Goal: Transaction & Acquisition: Obtain resource

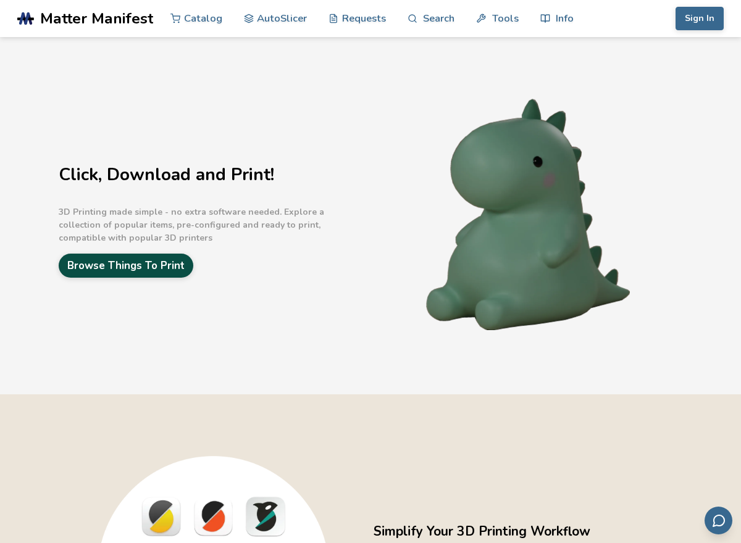
click at [150, 263] on link "Browse Things To Print" at bounding box center [126, 266] width 135 height 24
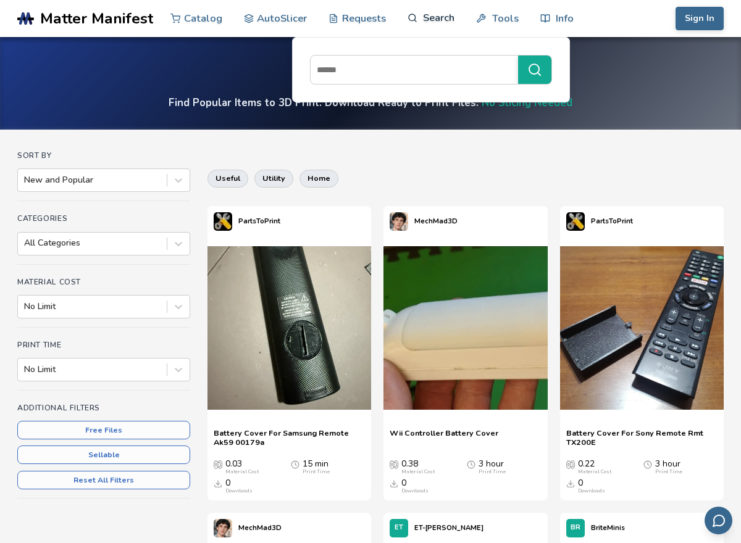
click at [428, 13] on link "Search" at bounding box center [430, 17] width 47 height 37
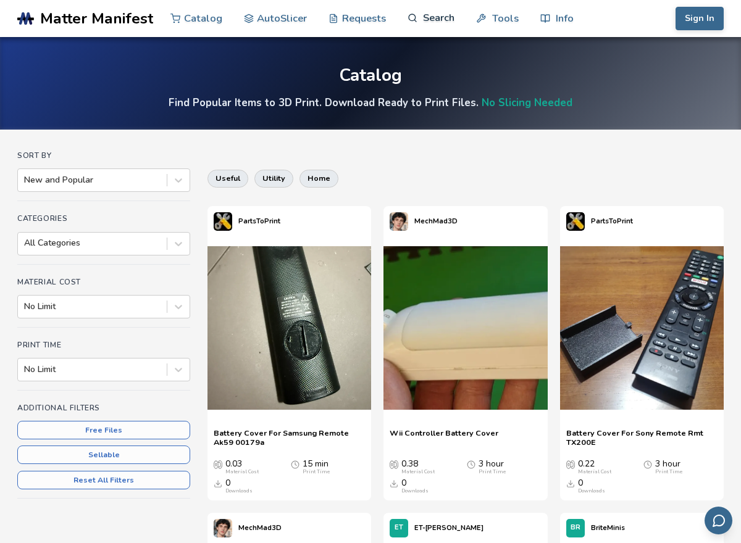
click at [425, 16] on link "Search" at bounding box center [430, 17] width 47 height 37
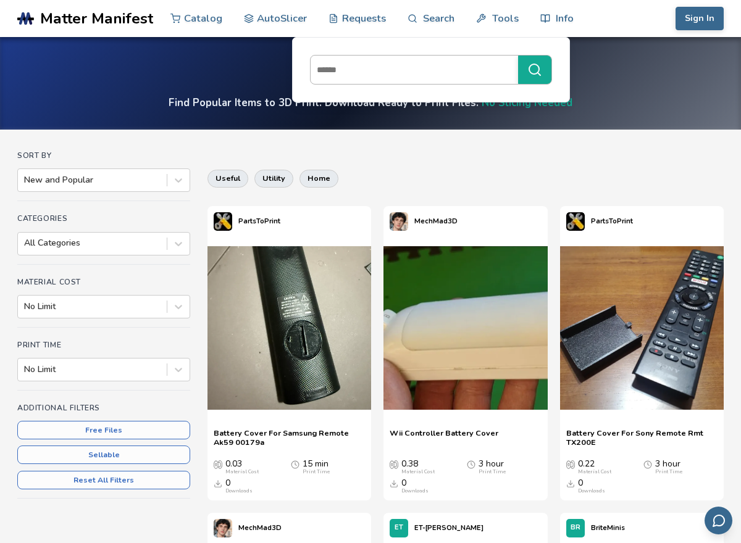
click at [370, 72] on input at bounding box center [411, 70] width 201 height 22
type input "******"
click at [518, 56] on button "******" at bounding box center [534, 70] width 33 height 28
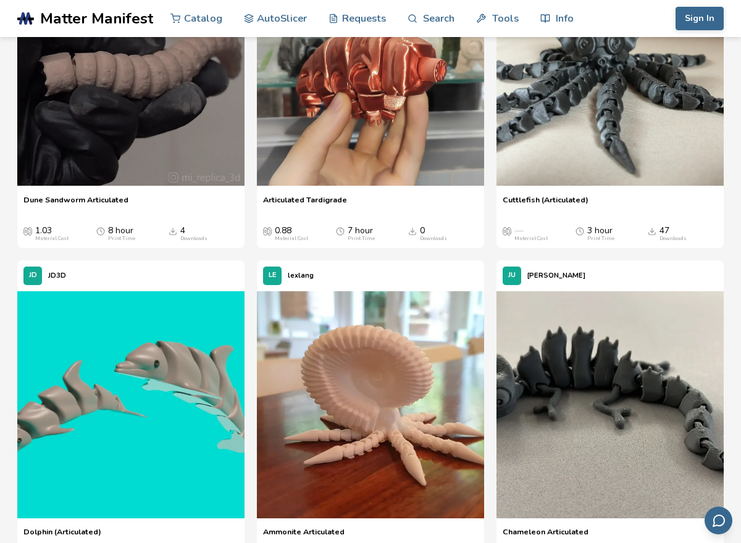
scroll to position [514, 0]
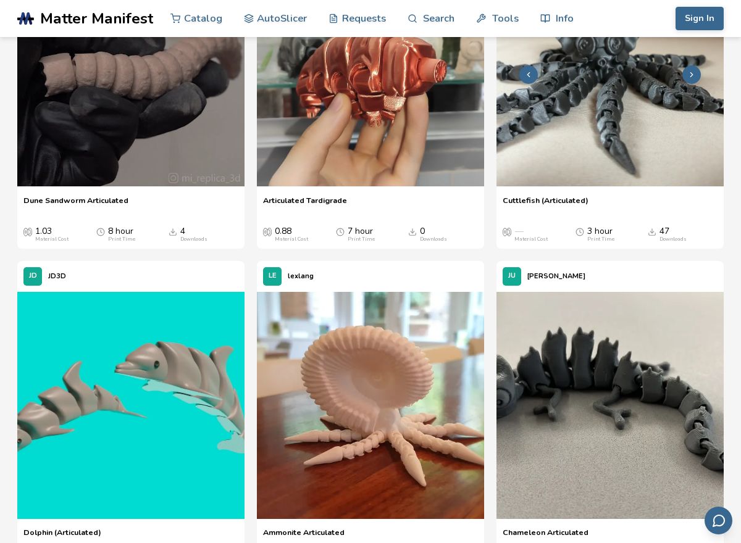
click at [547, 186] on img at bounding box center [609, 72] width 227 height 227
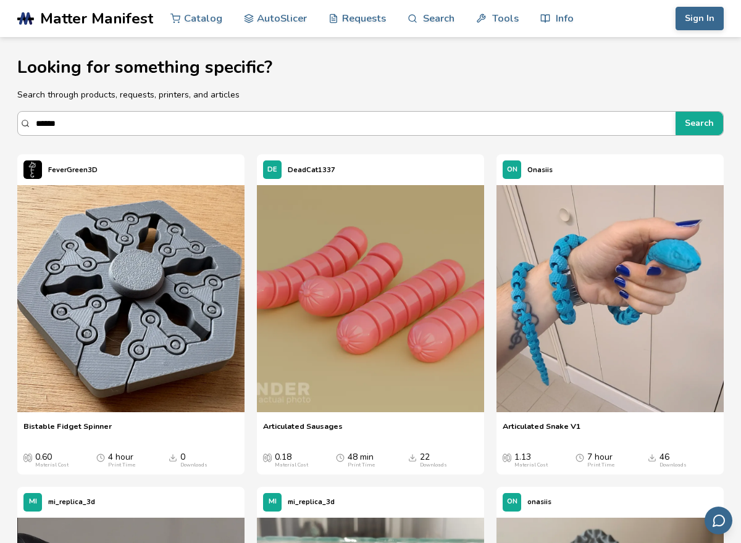
click at [246, 135] on input "******" at bounding box center [352, 123] width 633 height 22
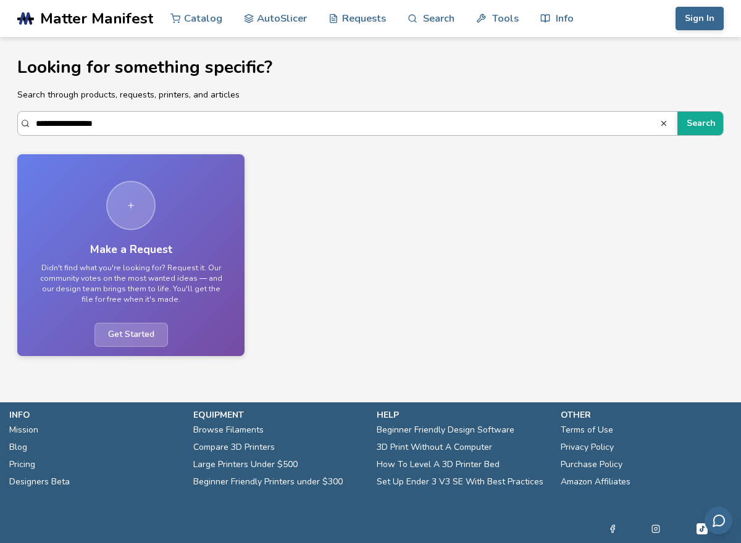
drag, startPoint x: 59, startPoint y: 122, endPoint x: 41, endPoint y: 119, distance: 18.7
click at [41, 119] on input "**********" at bounding box center [348, 123] width 624 height 22
click at [174, 111] on section "**********" at bounding box center [370, 201] width 741 height 328
click at [708, 114] on button "Search" at bounding box center [701, 123] width 48 height 23
click at [704, 125] on button "Search" at bounding box center [701, 123] width 48 height 23
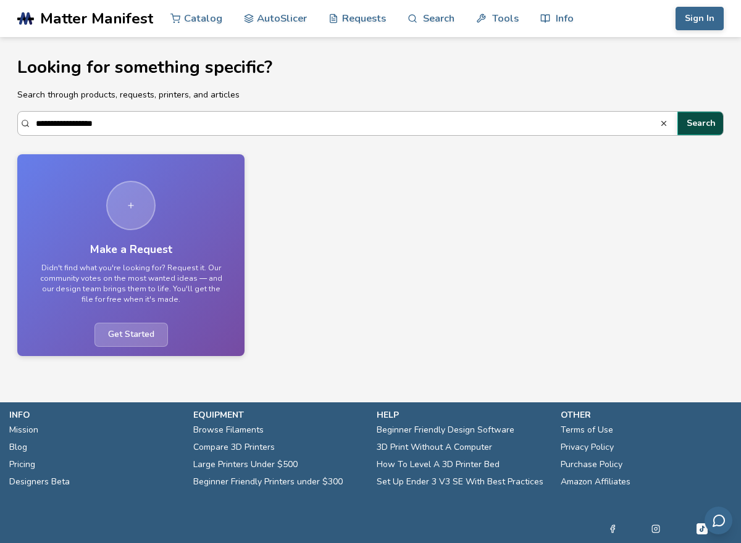
click at [704, 123] on button "Search" at bounding box center [701, 123] width 48 height 23
click at [61, 121] on input "**********" at bounding box center [348, 123] width 624 height 22
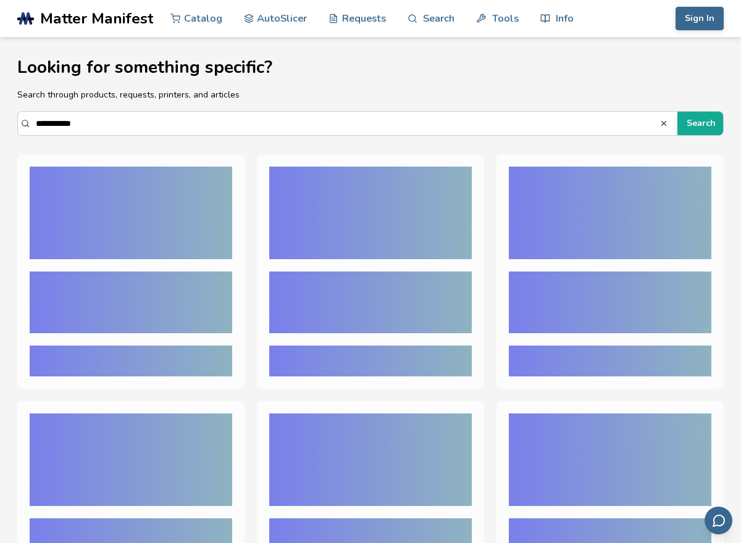
type input "**********"
click at [677, 112] on button "Search" at bounding box center [701, 123] width 48 height 23
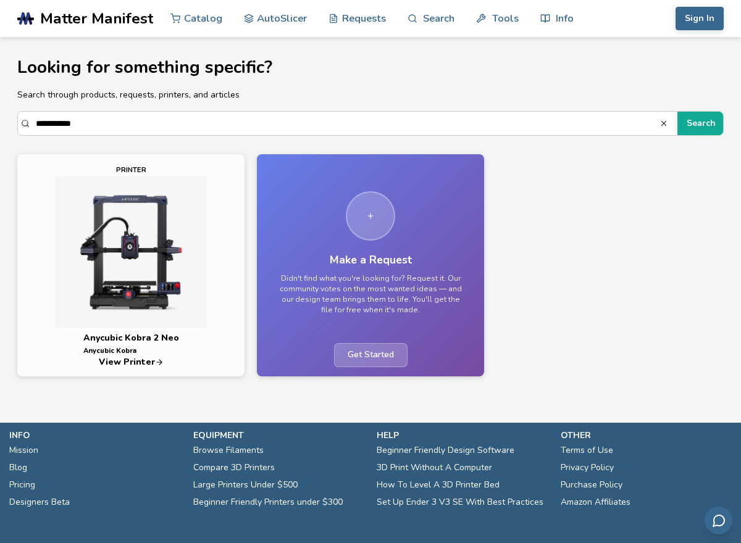
click at [159, 275] on img at bounding box center [131, 253] width 203 height 152
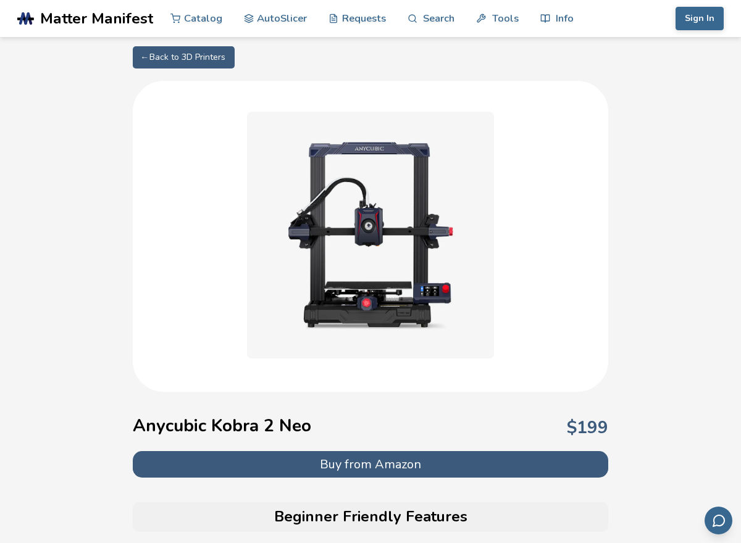
scroll to position [28, 0]
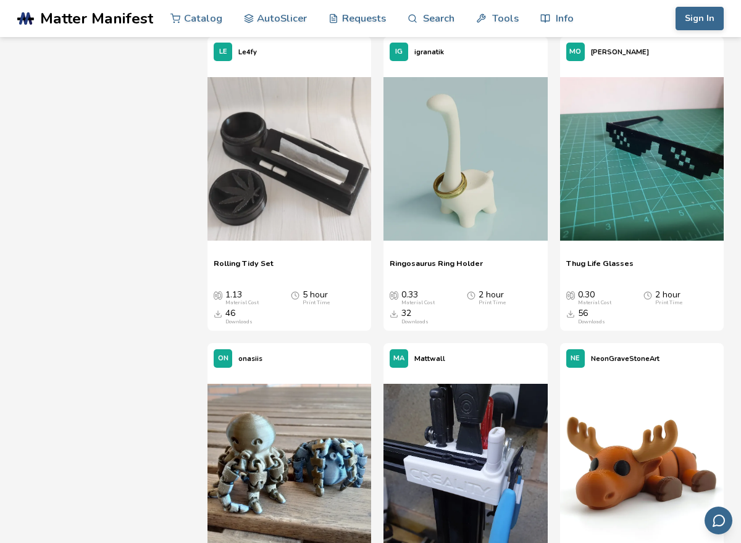
scroll to position [1706, 0]
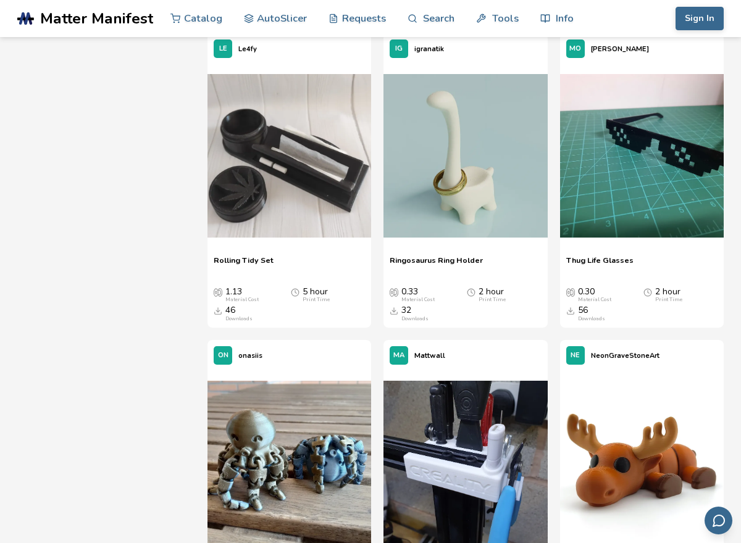
click at [653, 255] on div "Thug Life Glasses Thug Life Glasses 0.30 Material Cost 2 hour Print Time 56 Dow…" at bounding box center [642, 288] width 164 height 78
click at [640, 196] on img at bounding box center [642, 156] width 164 height 164
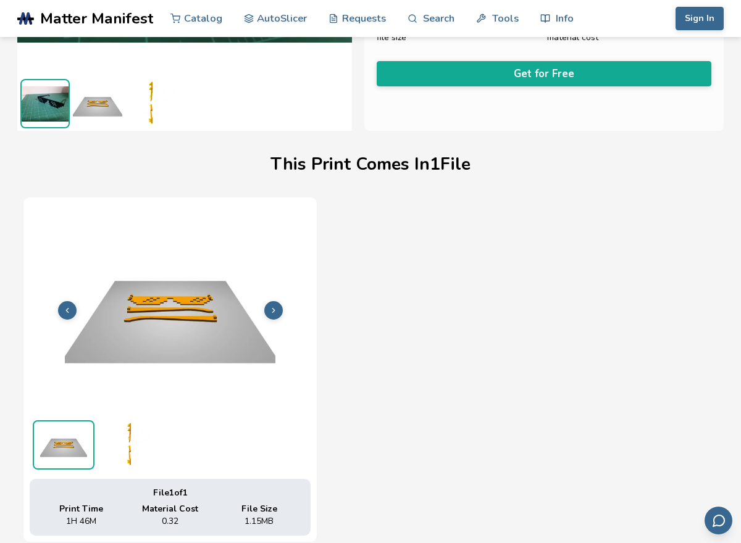
scroll to position [287, 0]
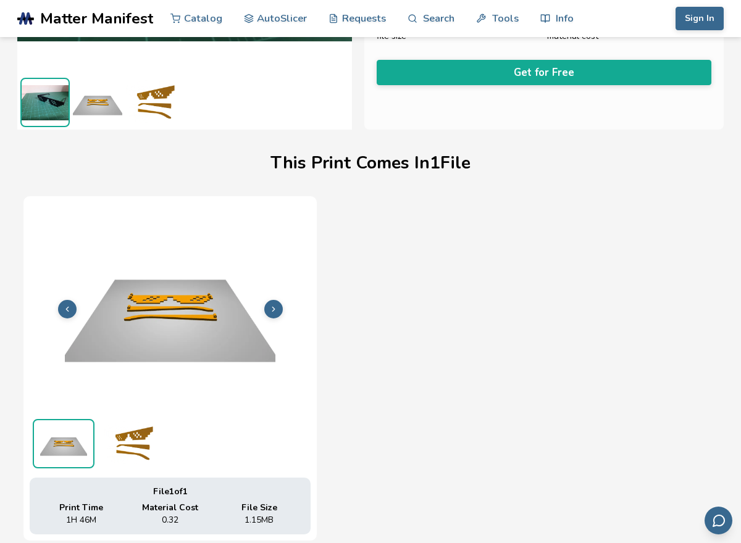
click at [276, 309] on icon at bounding box center [273, 309] width 9 height 9
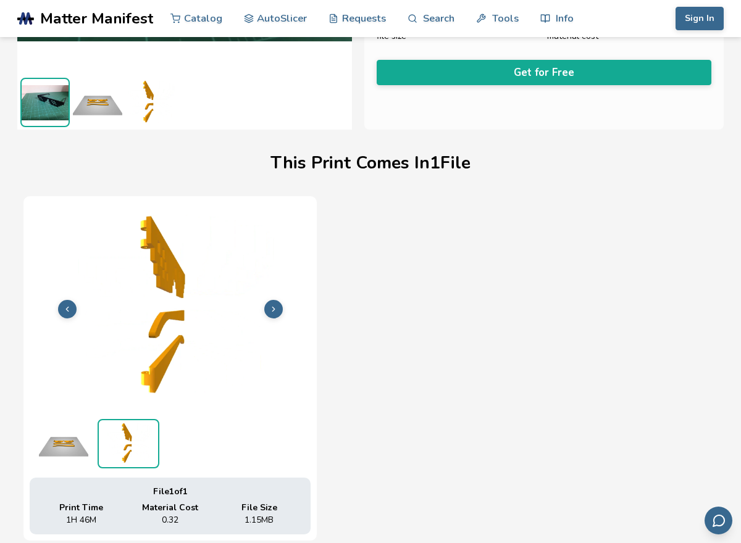
click at [276, 309] on icon at bounding box center [273, 309] width 9 height 9
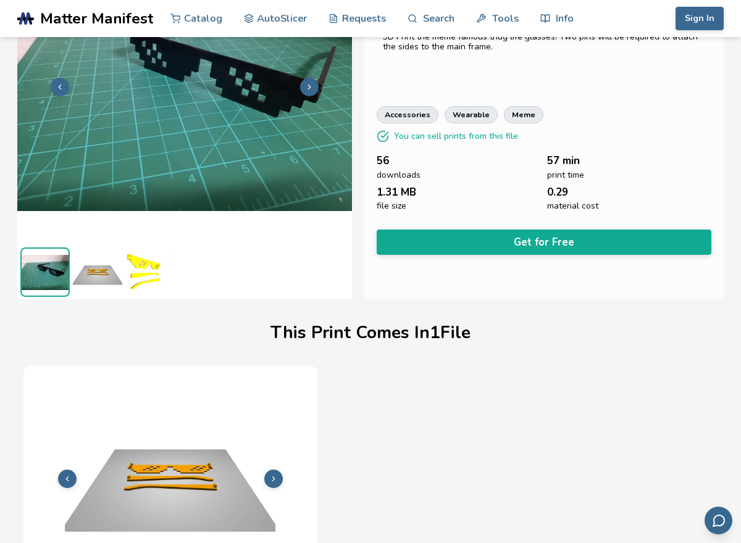
scroll to position [0, 0]
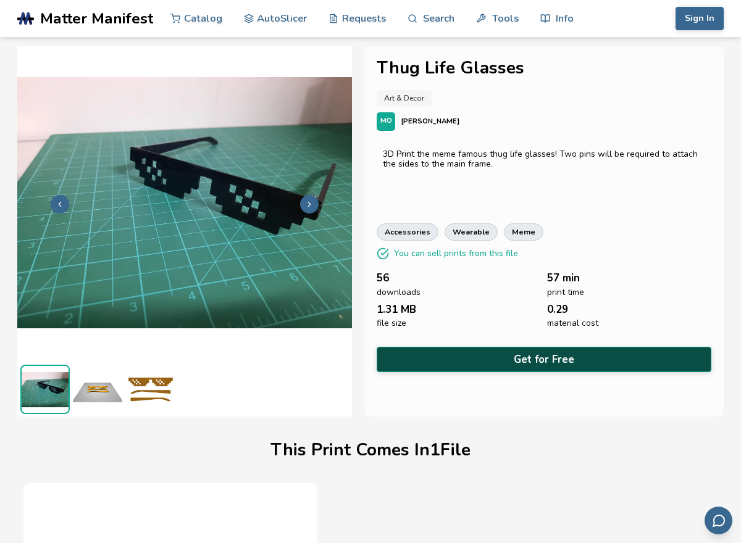
click at [462, 358] on button "Get for Free" at bounding box center [544, 359] width 335 height 25
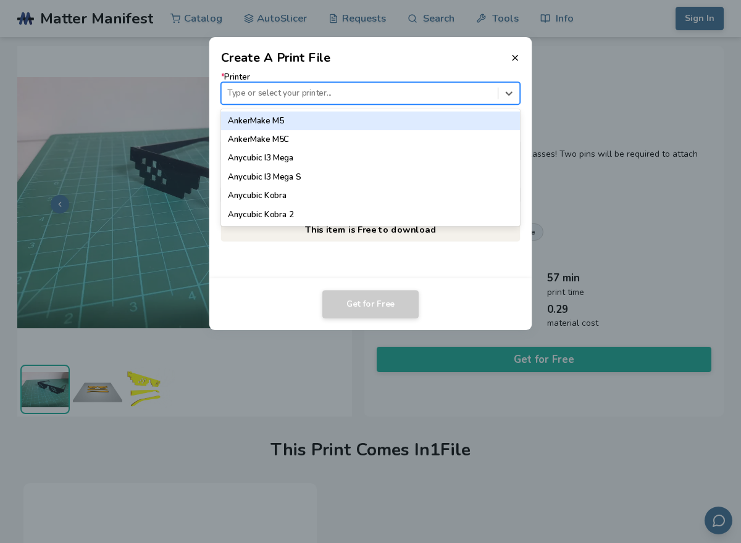
click at [466, 94] on div at bounding box center [359, 94] width 264 height 12
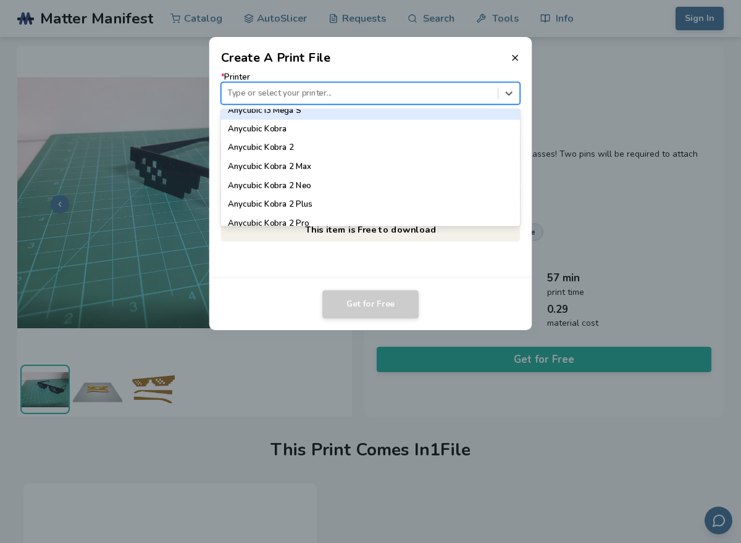
scroll to position [78, 0]
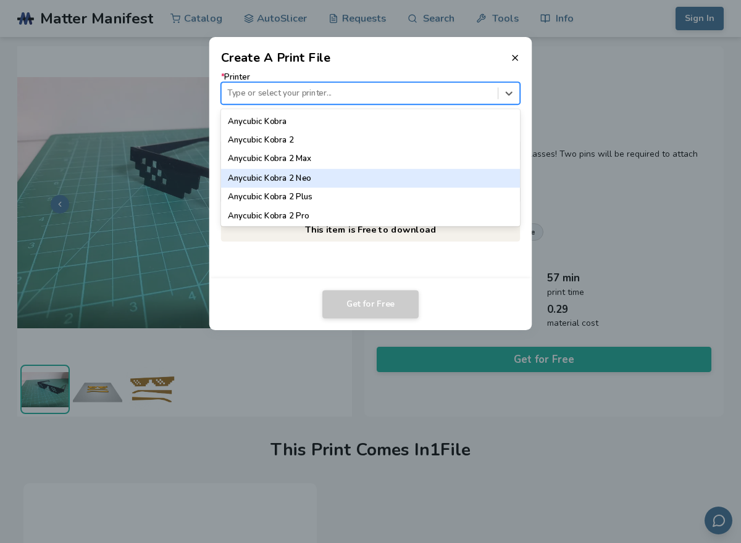
click at [373, 177] on div "Anycubic Kobra 2 Neo" at bounding box center [370, 178] width 299 height 19
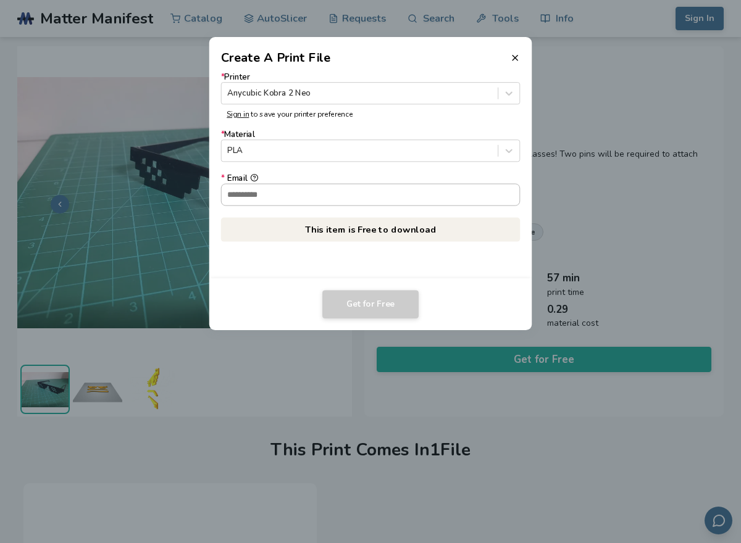
click at [384, 194] on input "* Email" at bounding box center [371, 194] width 298 height 21
type input "**********"
click at [361, 300] on button "Get for Free" at bounding box center [370, 304] width 96 height 28
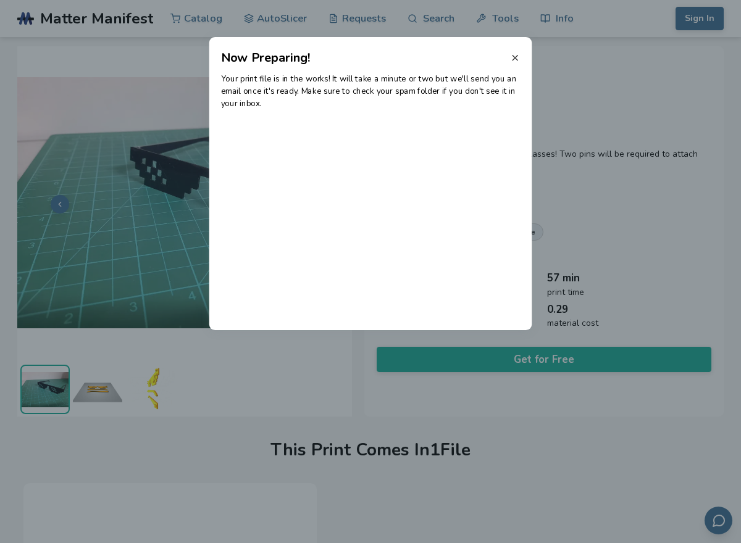
click at [516, 59] on line at bounding box center [514, 58] width 5 height 5
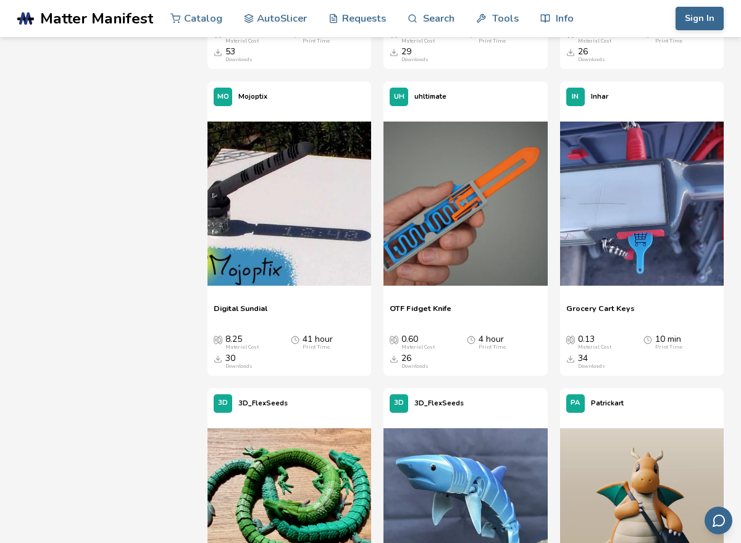
scroll to position [2278, 0]
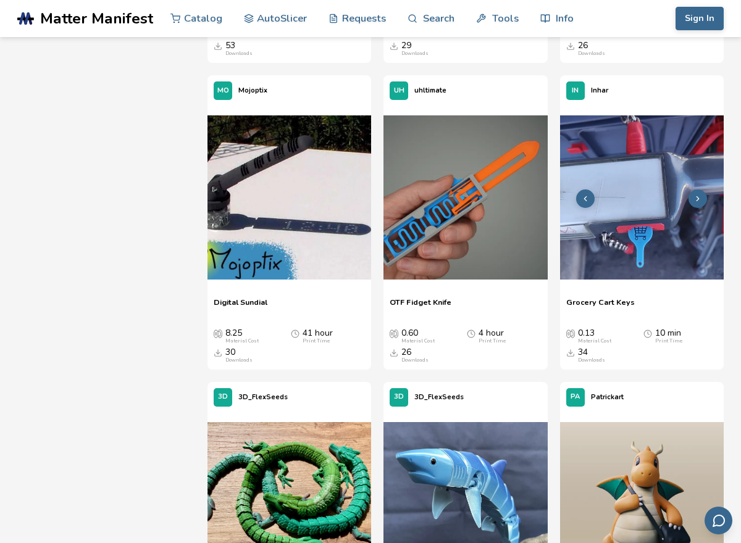
click at [629, 249] on img at bounding box center [642, 197] width 164 height 164
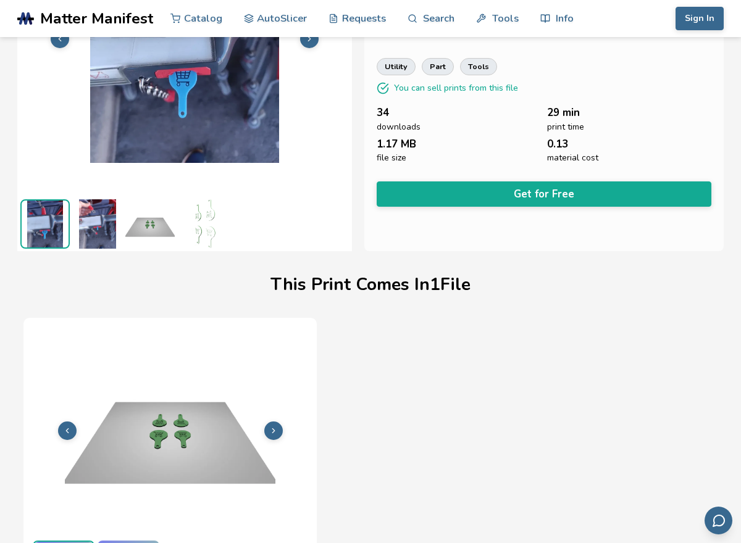
scroll to position [184, 0]
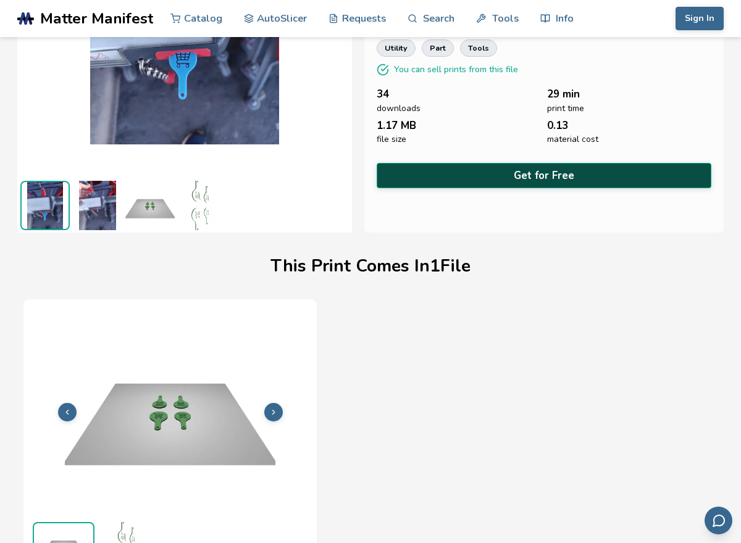
click at [464, 176] on button "Get for Free" at bounding box center [544, 175] width 335 height 25
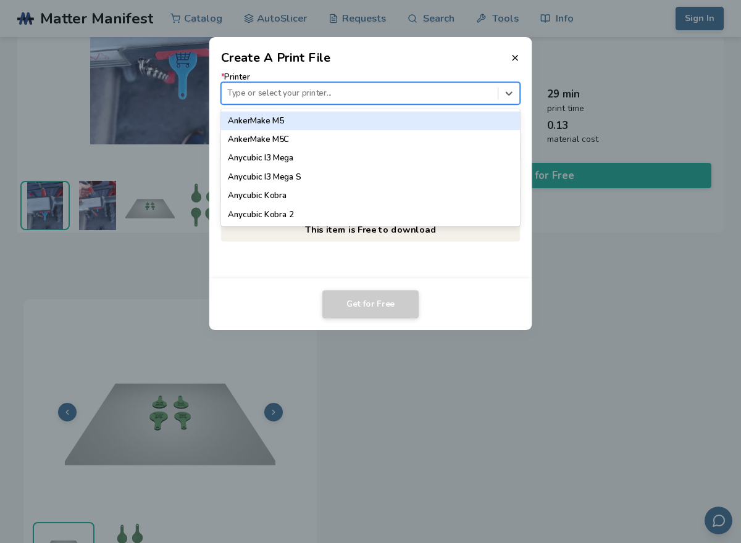
click at [465, 88] on div at bounding box center [359, 94] width 264 height 12
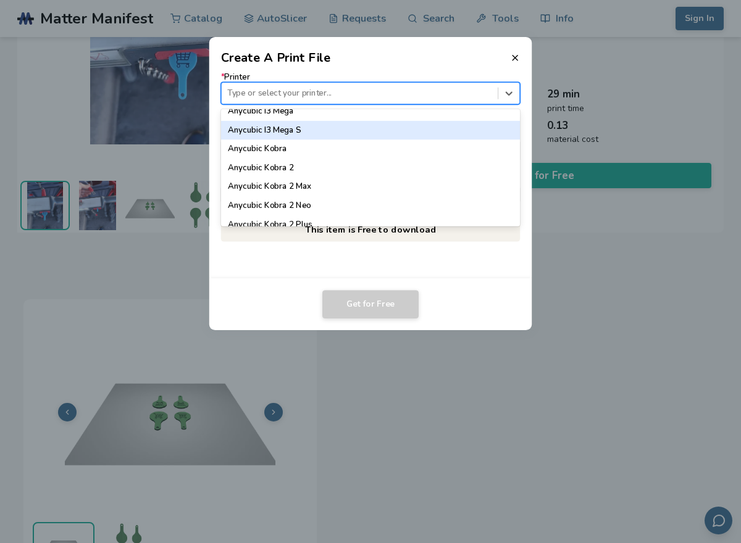
scroll to position [54, 0]
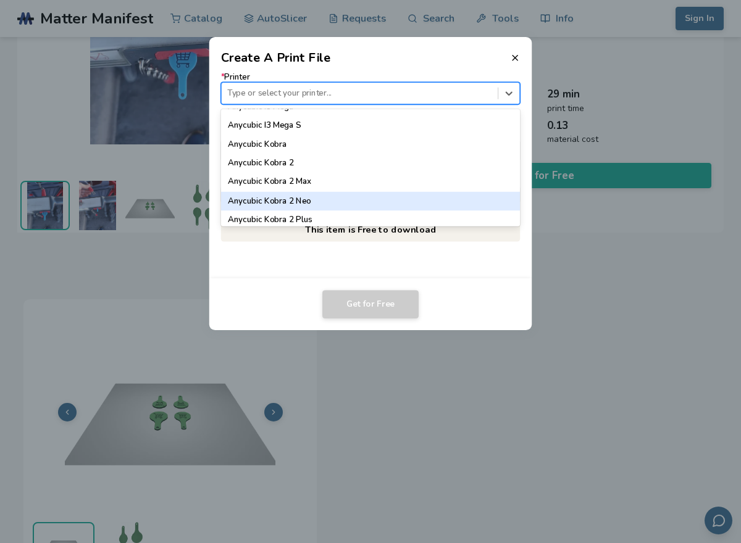
click at [369, 195] on div "Anycubic Kobra 2 Neo" at bounding box center [370, 200] width 299 height 19
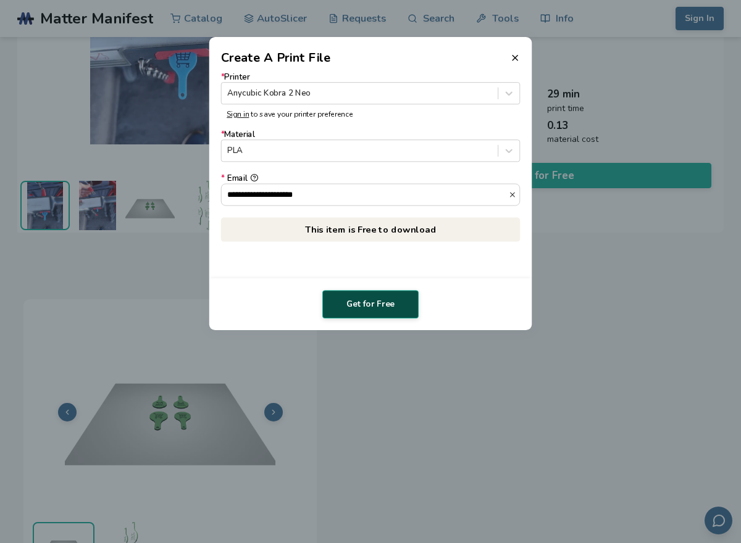
click at [359, 308] on button "Get for Free" at bounding box center [370, 304] width 96 height 28
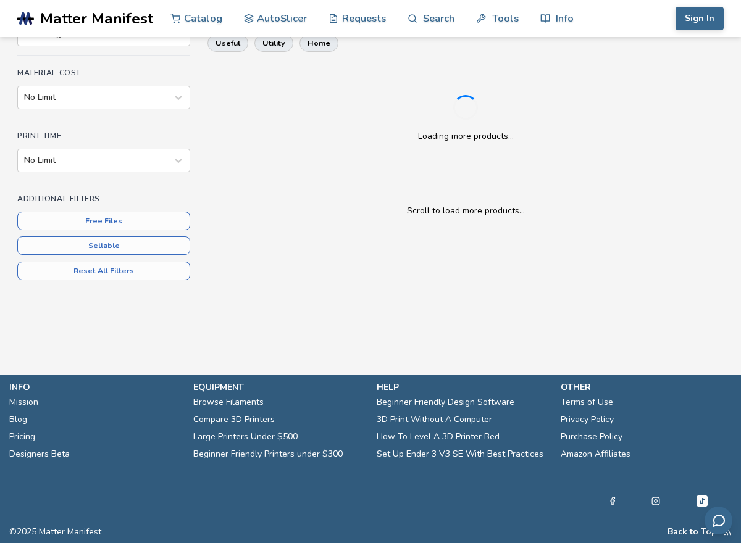
scroll to position [321, 0]
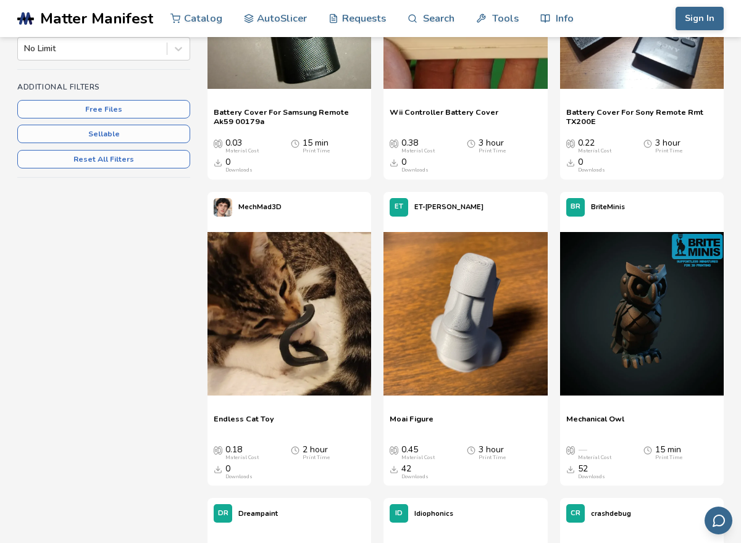
scroll to position [184, 0]
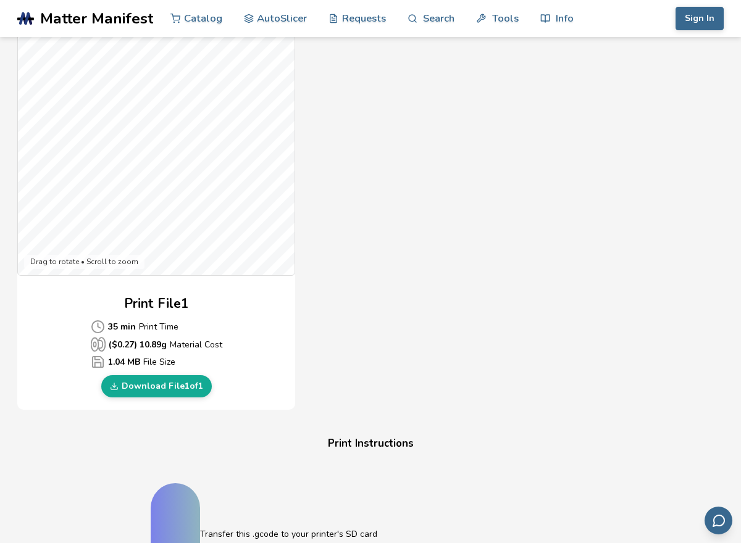
scroll to position [367, 0]
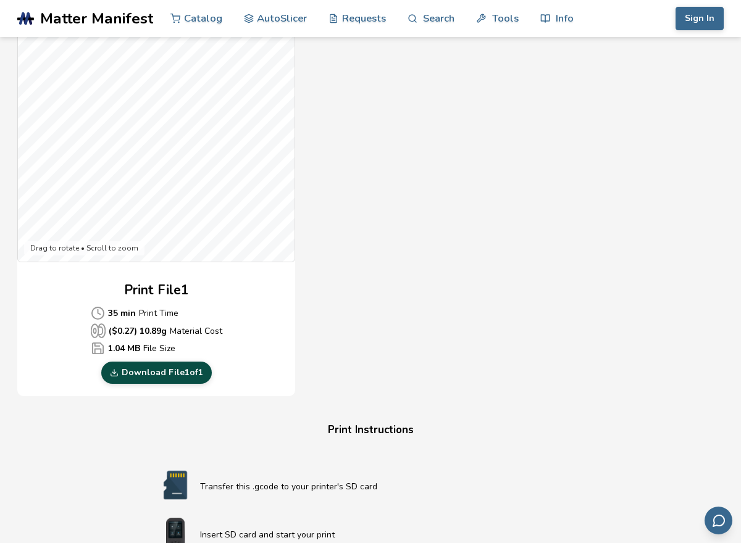
click at [184, 374] on link "Download File 1 of 1" at bounding box center [156, 373] width 111 height 22
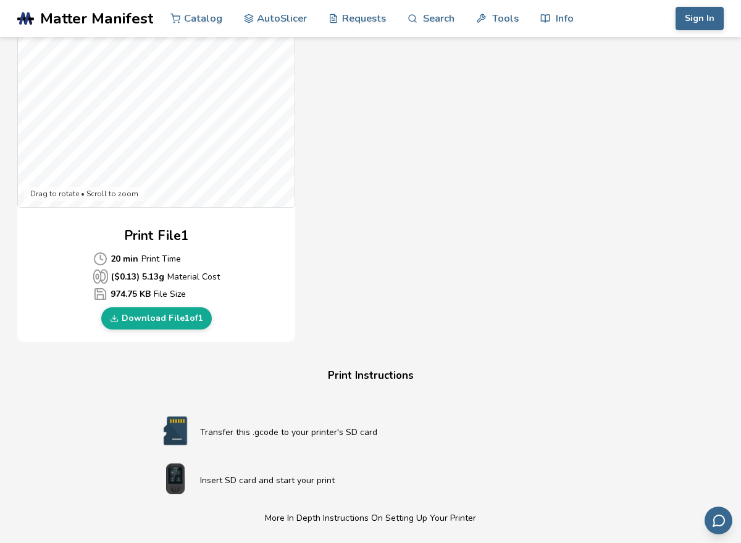
scroll to position [443, 0]
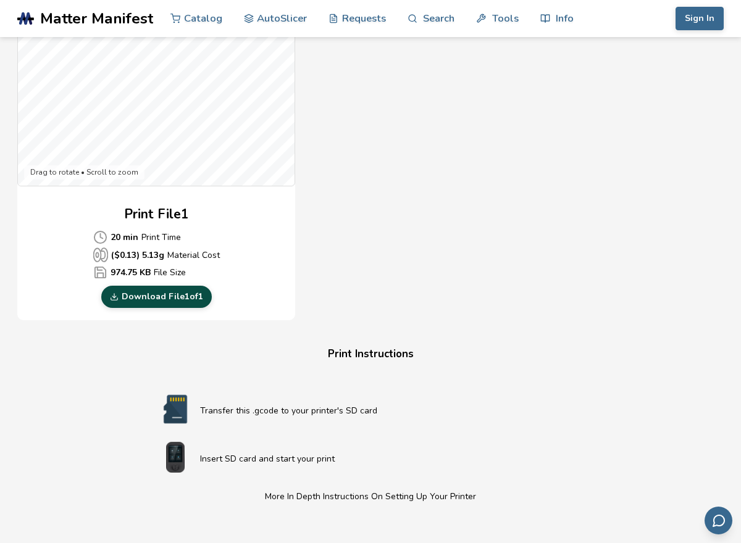
click at [128, 299] on link "Download File 1 of 1" at bounding box center [156, 297] width 111 height 22
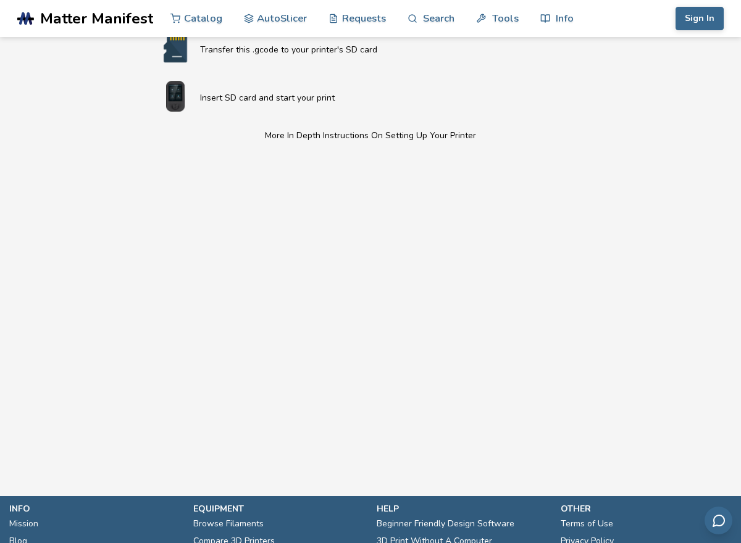
scroll to position [819, 0]
